Goal: Transaction & Acquisition: Purchase product/service

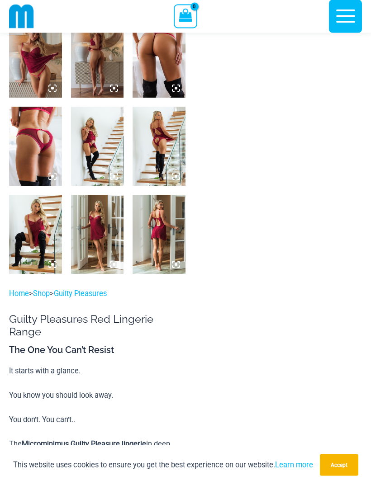
scroll to position [489, 0]
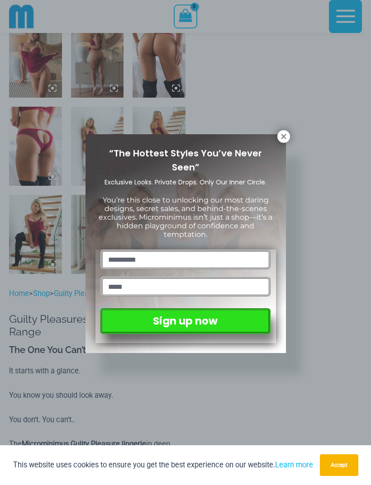
click at [287, 137] on icon at bounding box center [283, 136] width 8 height 8
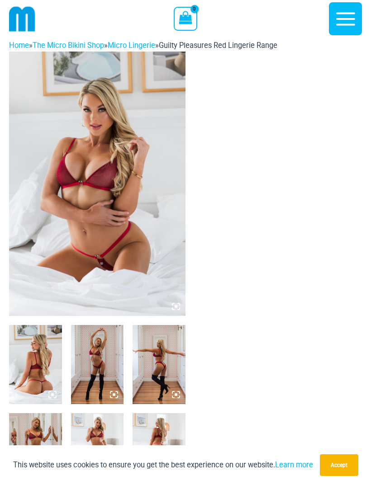
scroll to position [0, 0]
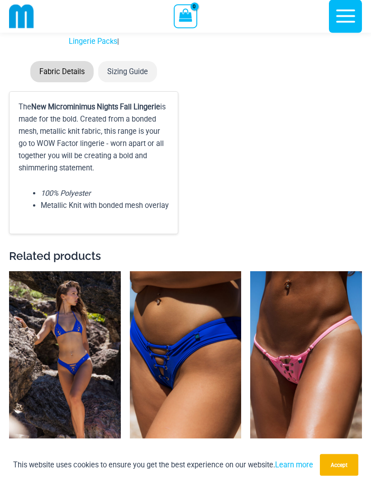
scroll to position [2733, 0]
click at [250, 271] on img at bounding box center [250, 271] width 0 height 0
click at [130, 271] on img at bounding box center [130, 271] width 0 height 0
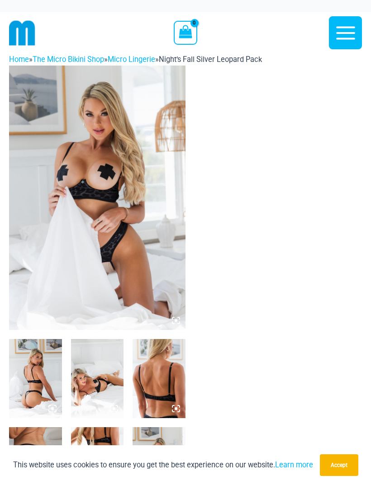
click at [28, 28] on img at bounding box center [22, 33] width 26 height 26
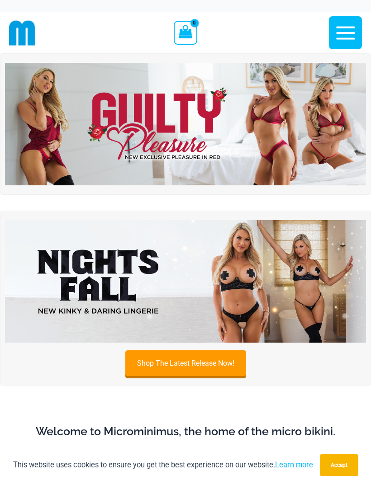
click at [259, 151] on img at bounding box center [185, 124] width 361 height 123
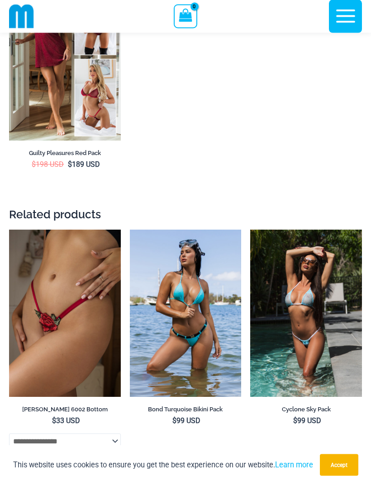
scroll to position [3153, 0]
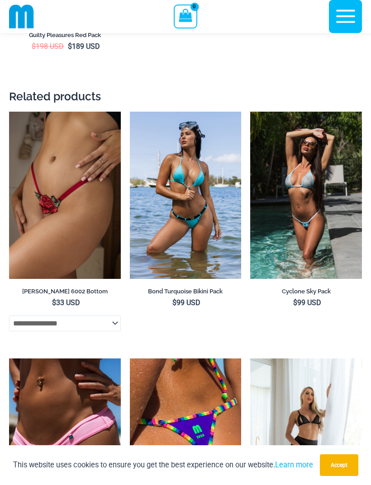
click at [130, 112] on img at bounding box center [130, 112] width 0 height 0
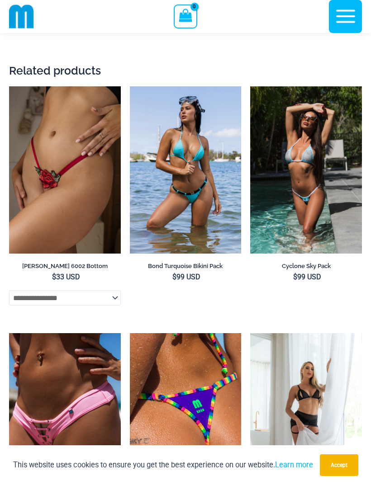
click at [250, 86] on img at bounding box center [250, 86] width 0 height 0
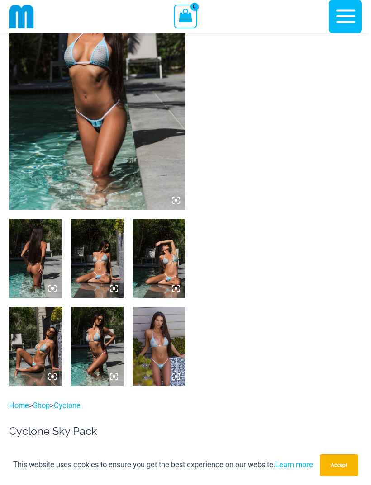
scroll to position [114, 0]
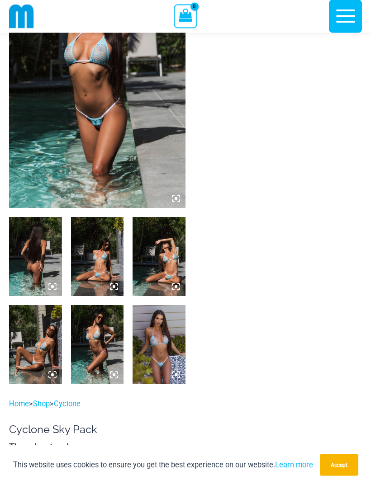
click at [167, 360] on img at bounding box center [158, 345] width 53 height 79
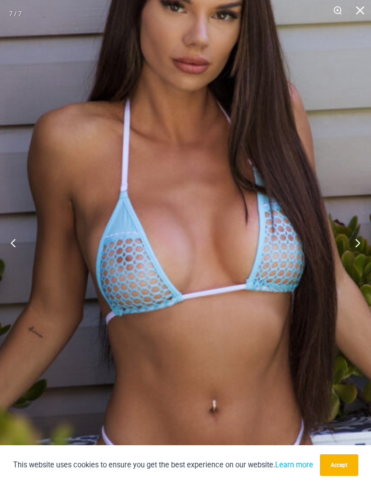
click at [361, 260] on button "Next" at bounding box center [354, 242] width 34 height 45
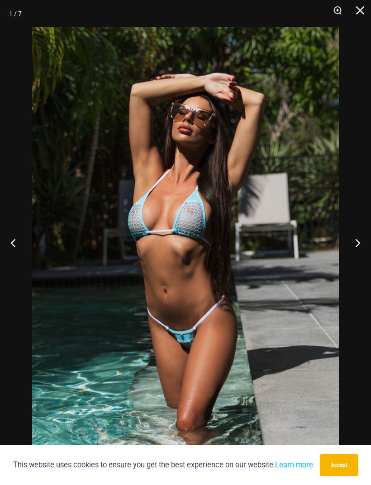
click at [359, 253] on button "Next" at bounding box center [354, 242] width 34 height 45
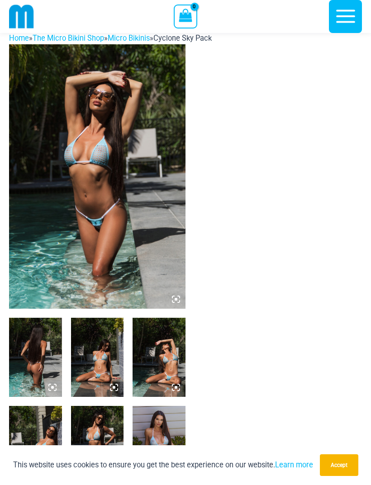
scroll to position [0, 0]
